Goal: Information Seeking & Learning: Learn about a topic

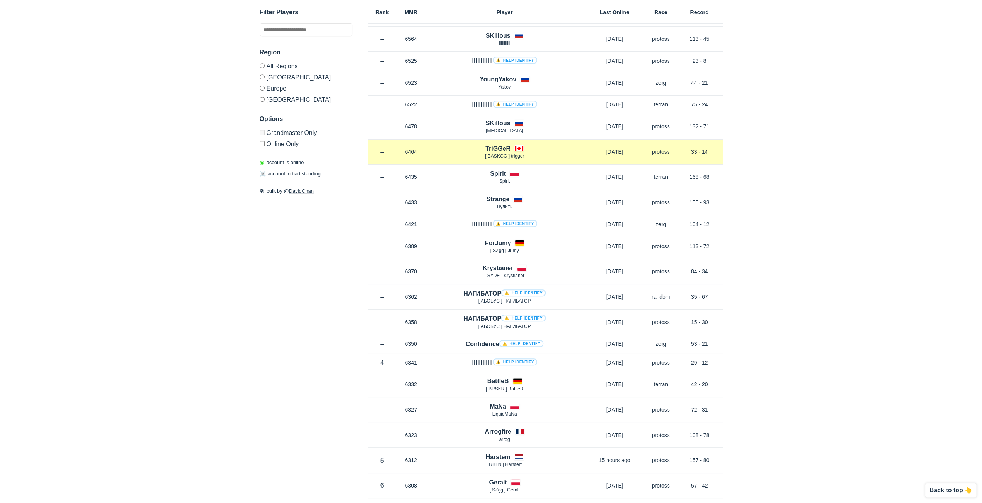
scroll to position [386, 0]
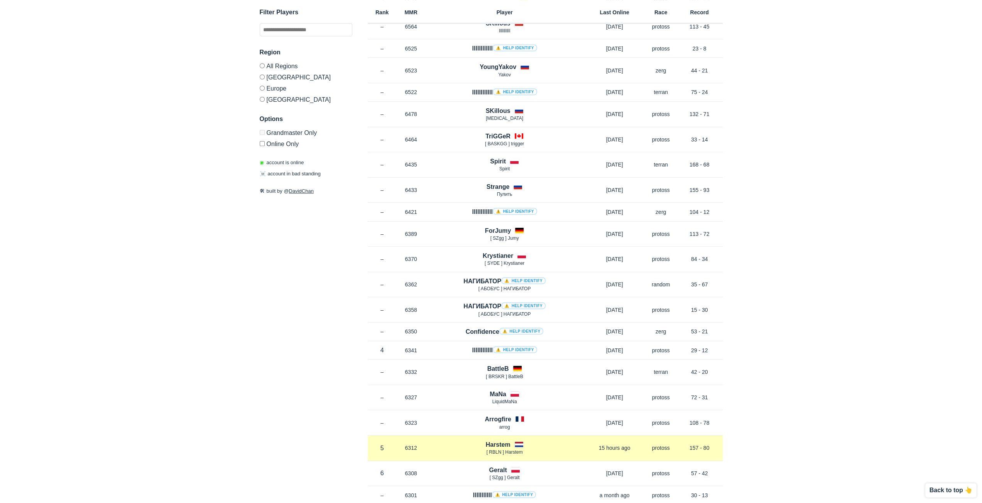
click at [500, 440] on h4 "Harstem" at bounding box center [497, 444] width 25 height 9
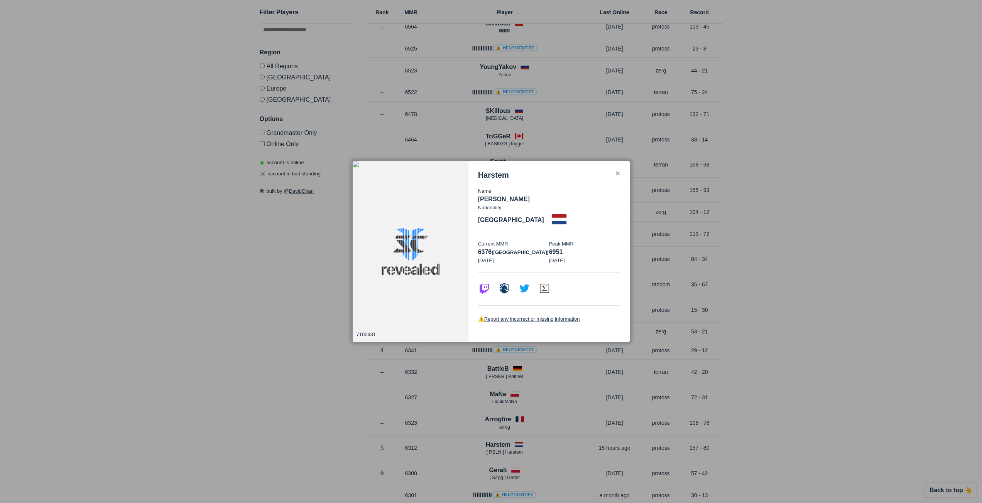
click at [617, 177] on div "✕" at bounding box center [617, 174] width 5 height 6
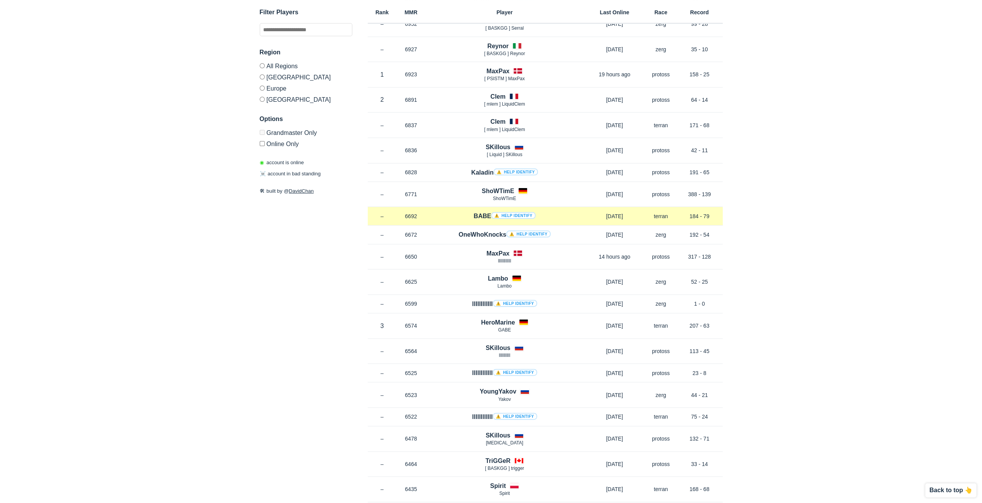
scroll to position [154, 0]
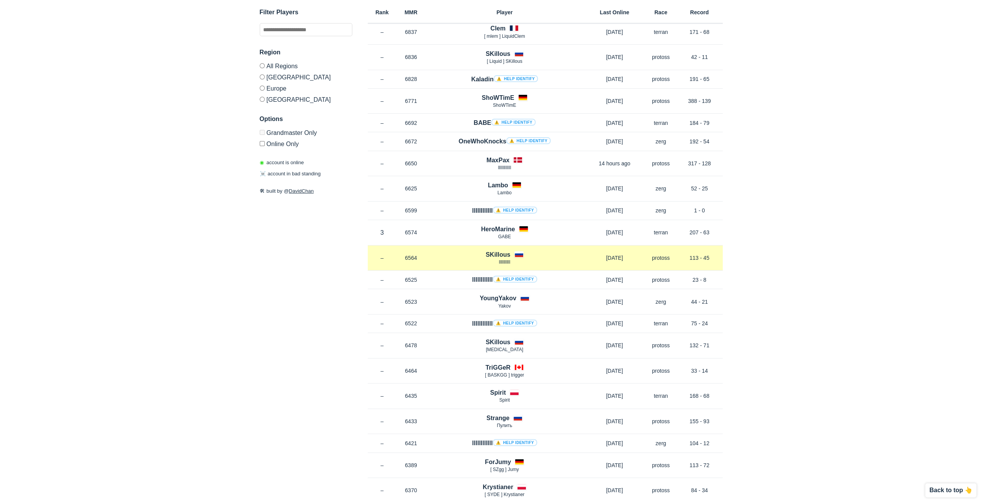
click at [502, 254] on h4 "SKillous" at bounding box center [497, 254] width 25 height 9
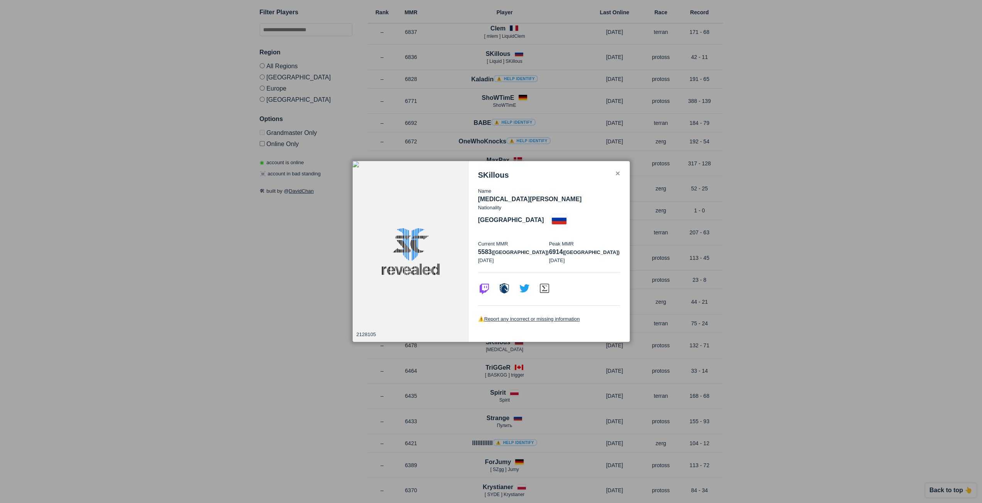
click at [618, 177] on div "✕" at bounding box center [617, 174] width 5 height 6
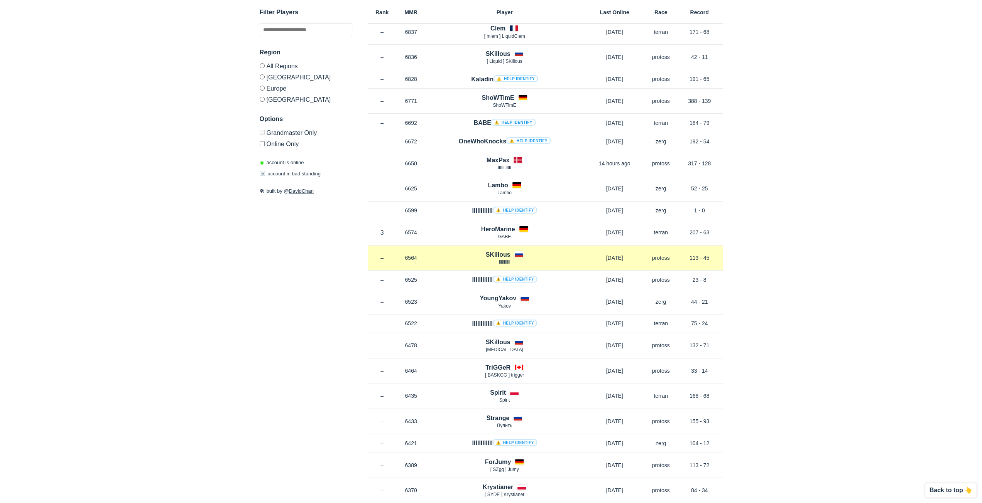
click at [503, 253] on h4 "SKillous" at bounding box center [497, 254] width 25 height 9
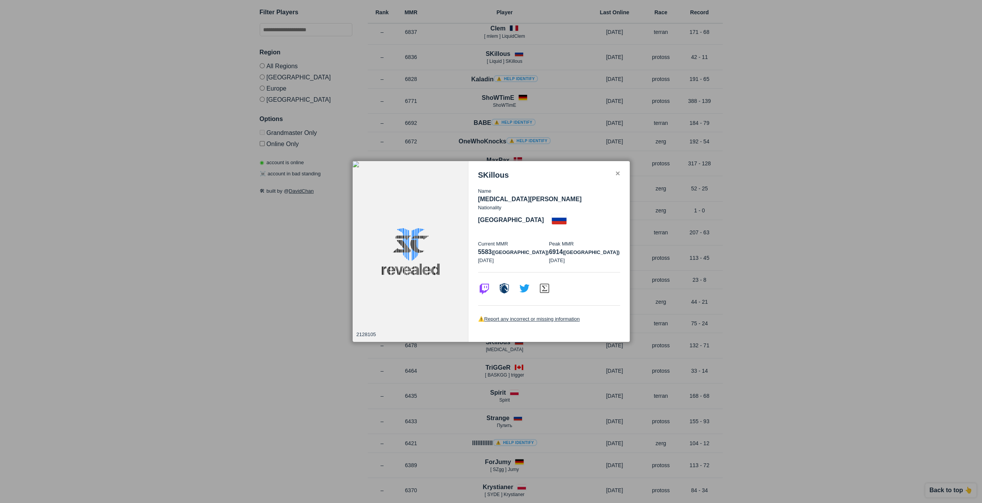
click at [611, 180] on div "SKillous" at bounding box center [549, 175] width 142 height 9
click at [618, 177] on div "✕" at bounding box center [617, 174] width 5 height 6
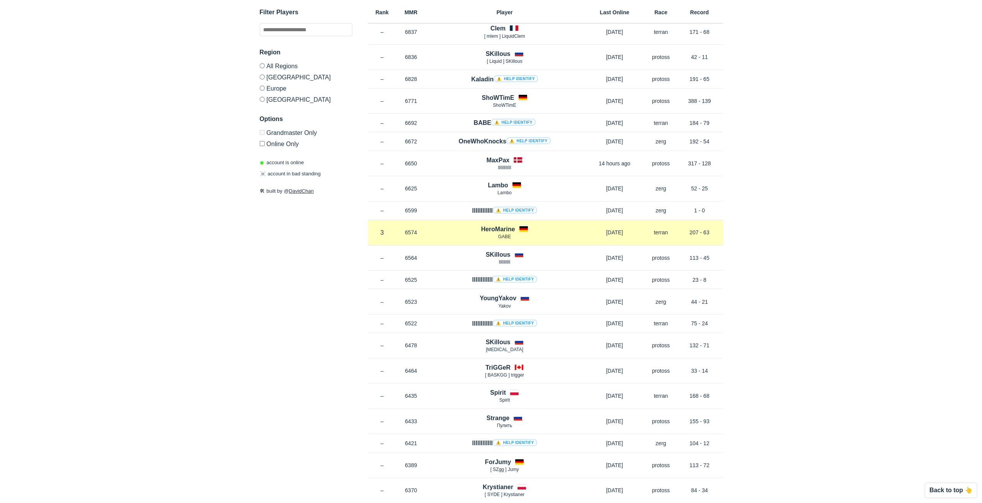
click at [495, 230] on h4 "HeroMarine" at bounding box center [498, 229] width 34 height 9
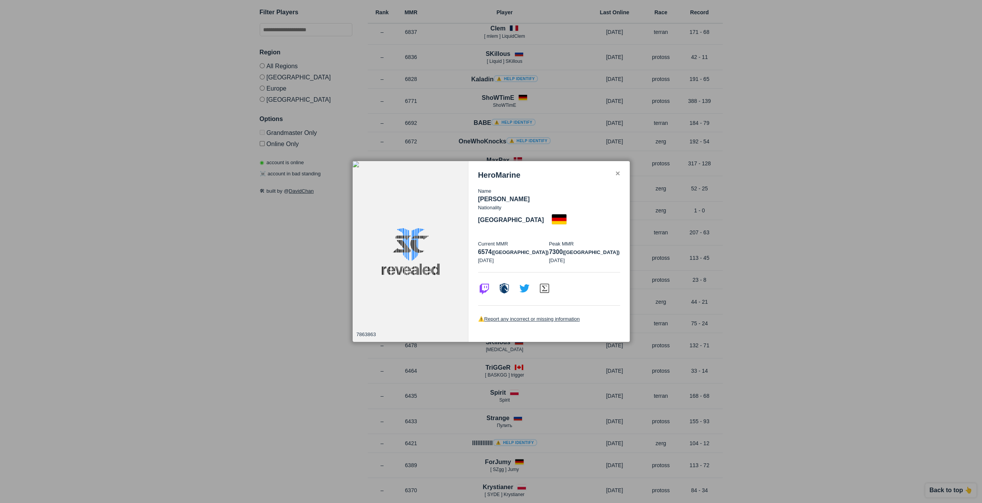
click at [613, 180] on div "HeroMarine" at bounding box center [549, 175] width 142 height 9
click at [618, 177] on div "✕" at bounding box center [617, 174] width 5 height 6
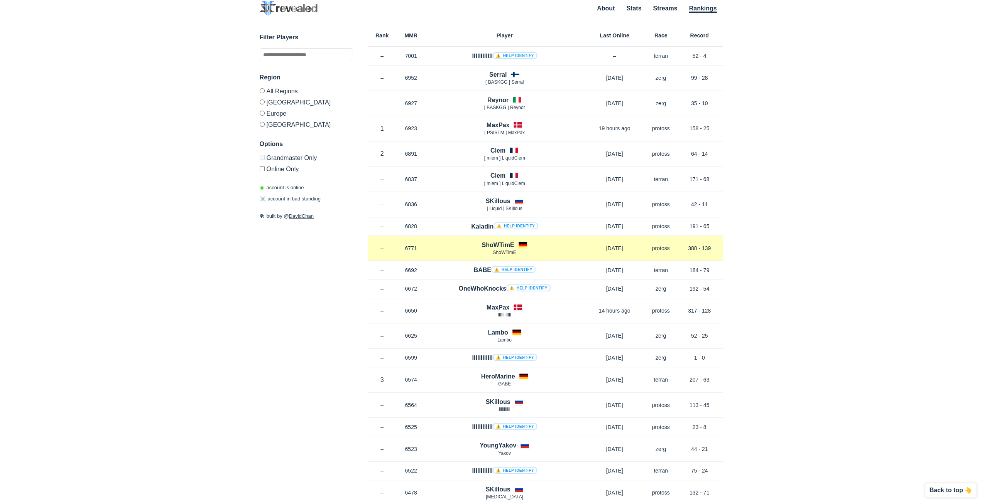
scroll to position [0, 0]
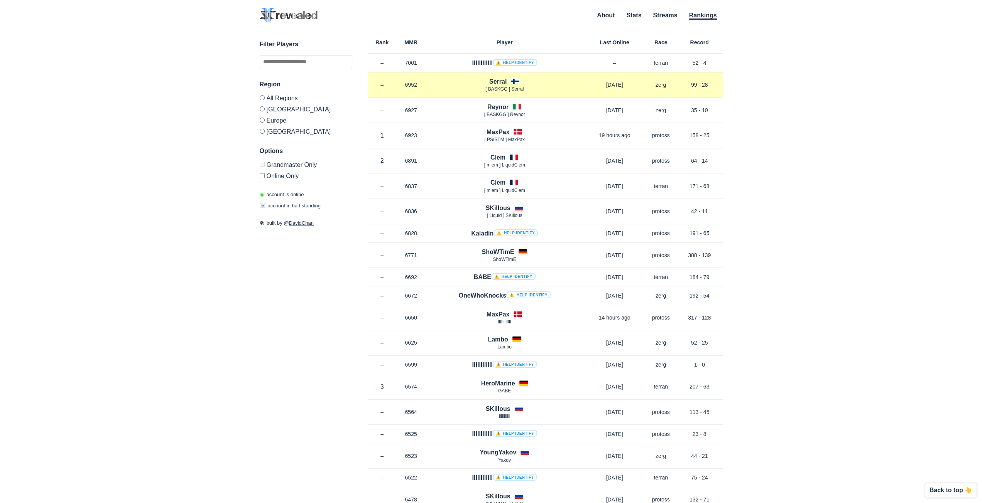
click at [496, 81] on h4 "Serral" at bounding box center [497, 81] width 17 height 9
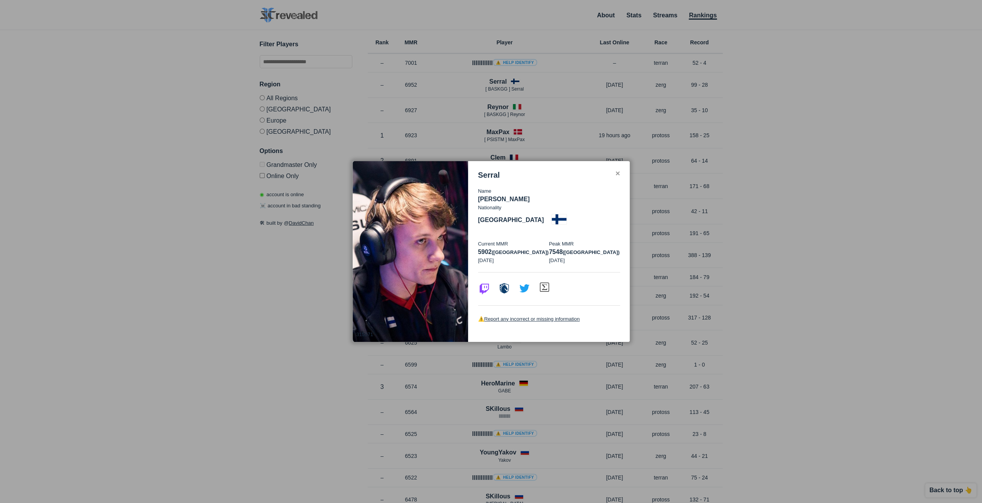
click at [543, 281] on img at bounding box center [544, 287] width 12 height 12
